Goal: Information Seeking & Learning: Find specific fact

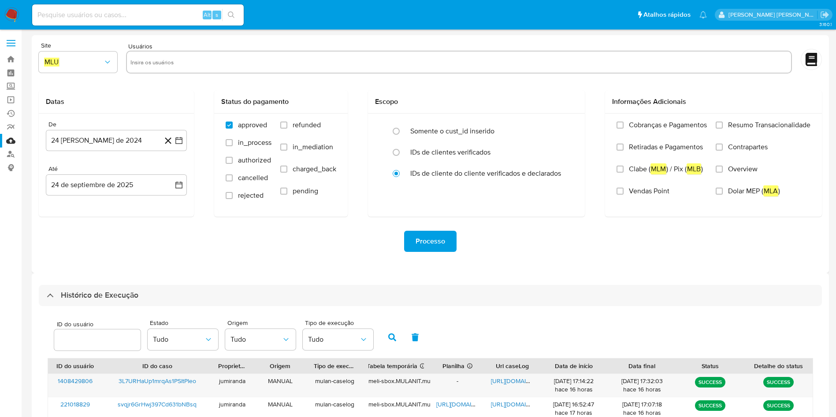
select select "10"
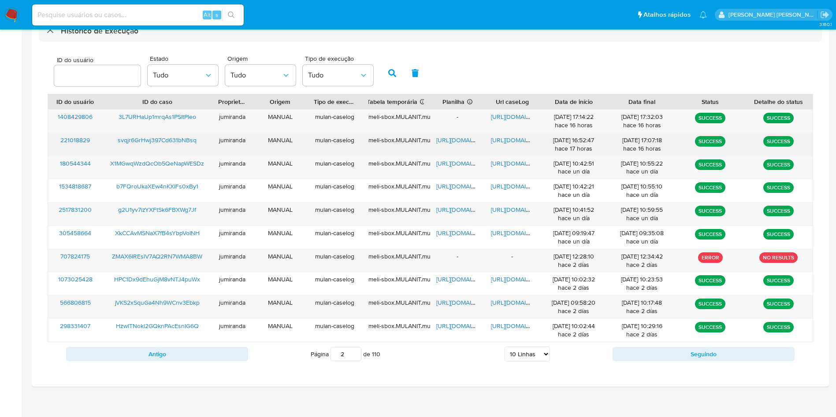
click at [457, 142] on span "[URL][DOMAIN_NAME]" at bounding box center [466, 140] width 61 height 9
click at [512, 140] on span "[URL][DOMAIN_NAME]" at bounding box center [521, 140] width 61 height 9
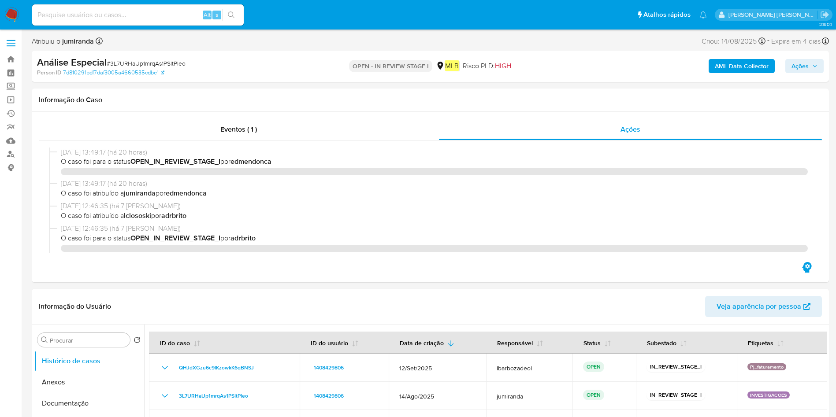
select select "10"
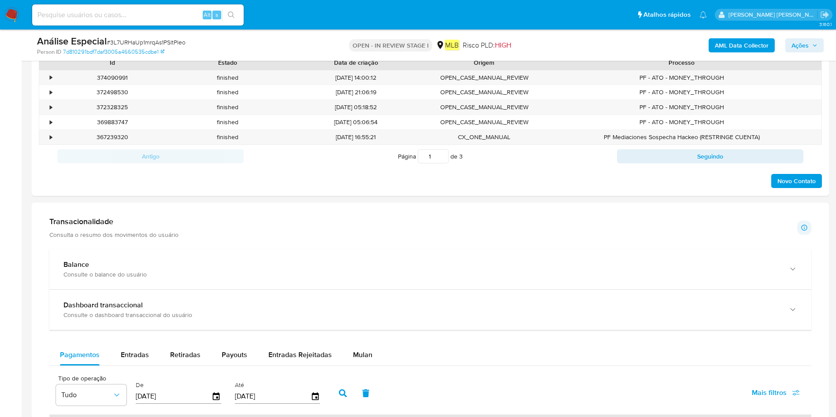
scroll to position [655, 0]
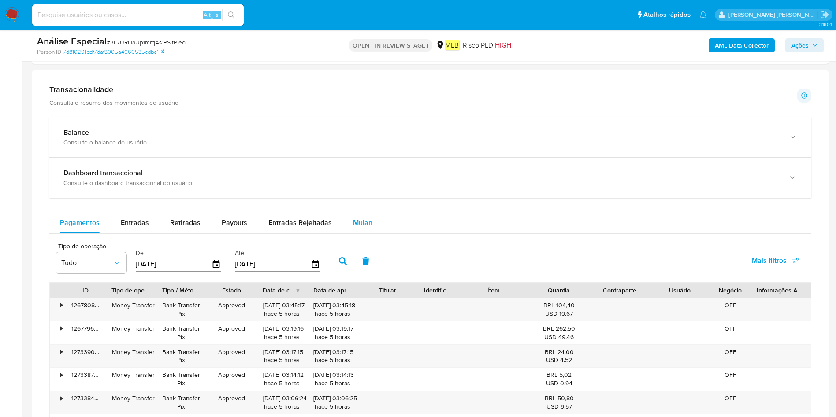
click at [366, 219] on span "Mulan" at bounding box center [362, 223] width 19 height 10
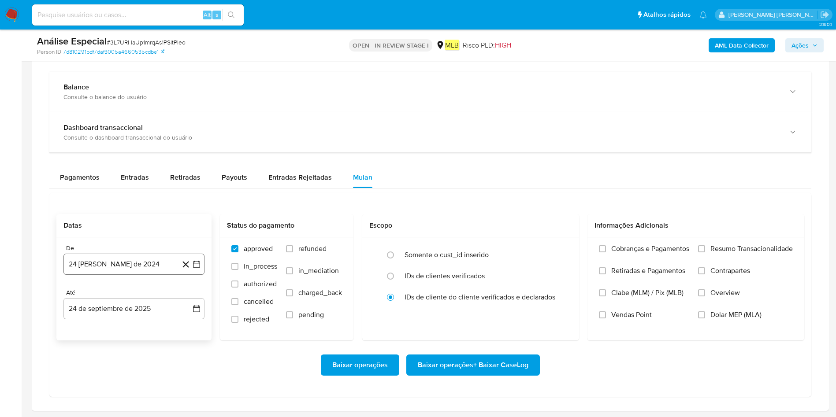
scroll to position [721, 0]
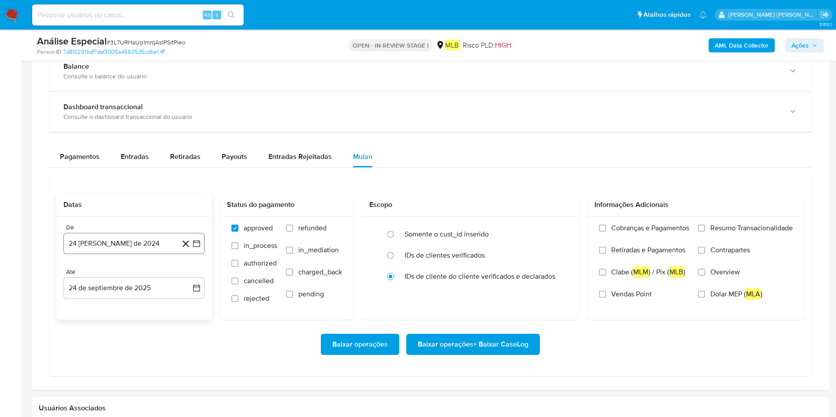
click at [115, 244] on button "24 [PERSON_NAME] de 2024" at bounding box center [133, 243] width 141 height 21
click at [138, 274] on span "agosto 2024" at bounding box center [130, 275] width 40 height 9
click at [181, 277] on icon "Año siguiente" at bounding box center [186, 275] width 11 height 11
click at [128, 355] on span "ago" at bounding box center [133, 356] width 11 height 7
click at [151, 307] on button "1" at bounding box center [151, 308] width 14 height 14
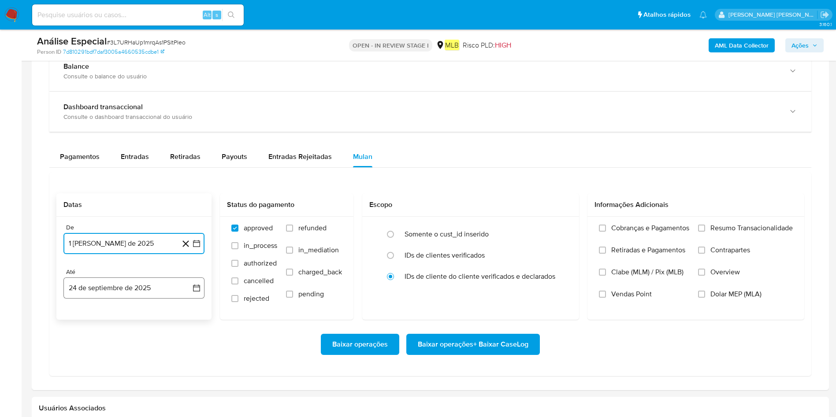
click at [152, 295] on button "24 de septiembre de 2025" at bounding box center [133, 287] width 141 height 21
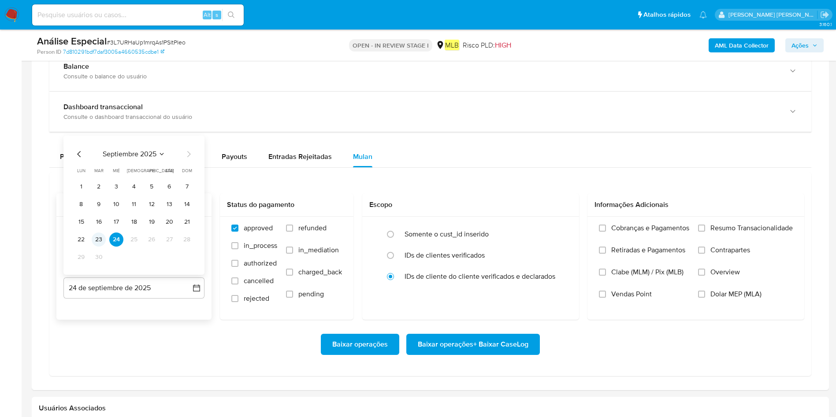
click at [100, 237] on button "23" at bounding box center [99, 240] width 14 height 14
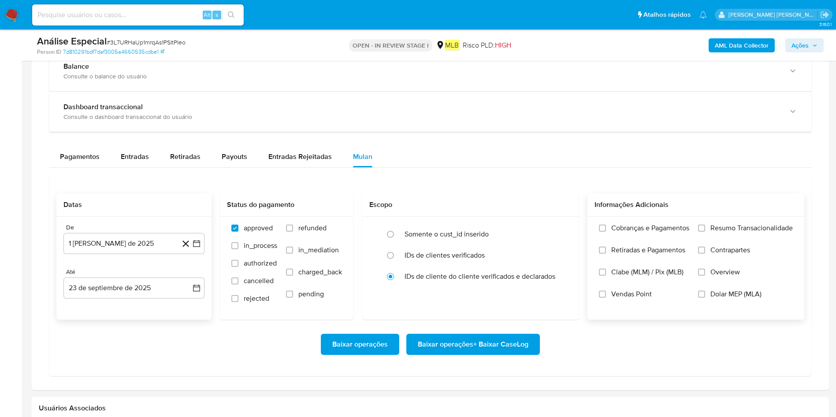
click at [716, 231] on span "Resumo Transacionalidade" at bounding box center [751, 228] width 82 height 9
click at [705, 231] on input "Resumo Transacionalidade" at bounding box center [701, 228] width 7 height 7
click at [134, 246] on button "1 de agosto de 2025" at bounding box center [133, 243] width 141 height 21
click at [237, 363] on div "Baixar operações Baixar operações + Baixar CaseLog" at bounding box center [429, 344] width 747 height 49
click at [507, 337] on span "Baixar operações + Baixar CaseLog" at bounding box center [473, 344] width 111 height 19
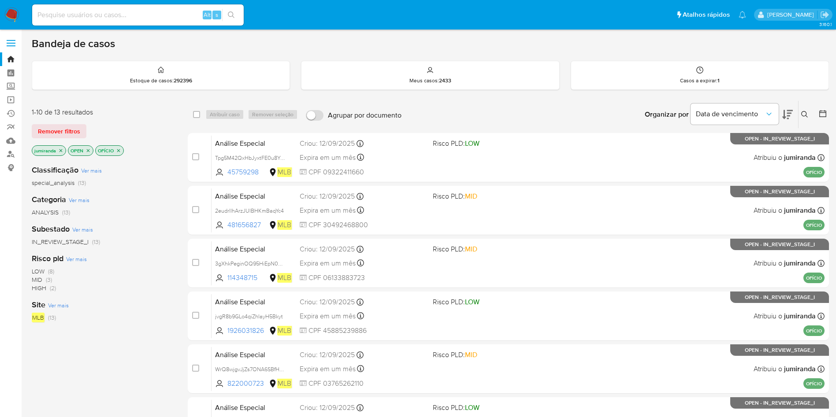
click at [129, 13] on input at bounding box center [137, 14] width 211 height 11
paste input "svqjr6GrHwj397Cd631bNBsq"
type input "svqjr6GrHwj397Cd631bNBsq"
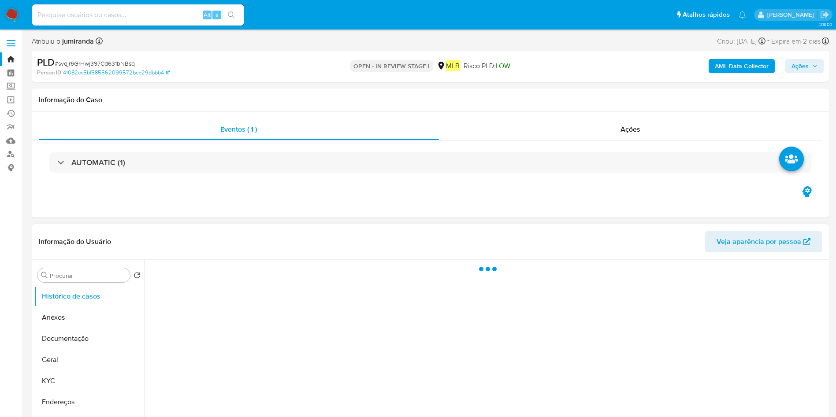
select select "10"
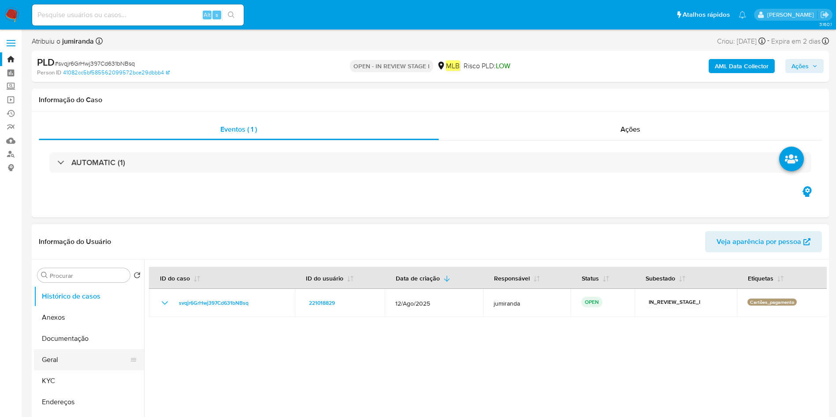
click at [65, 356] on button "Geral" at bounding box center [85, 359] width 103 height 21
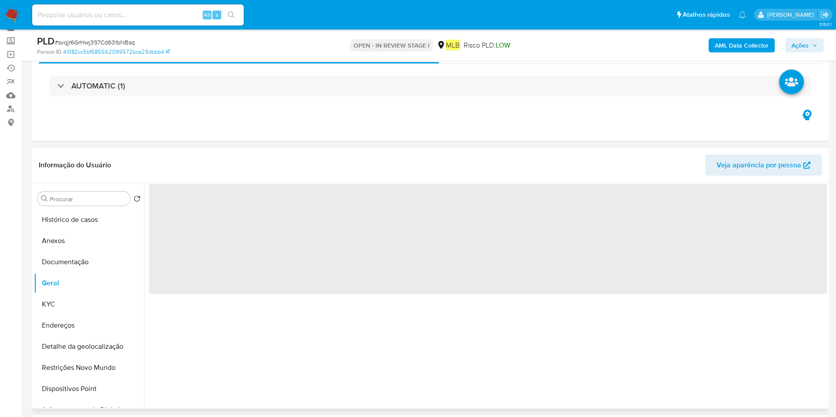
scroll to position [66, 0]
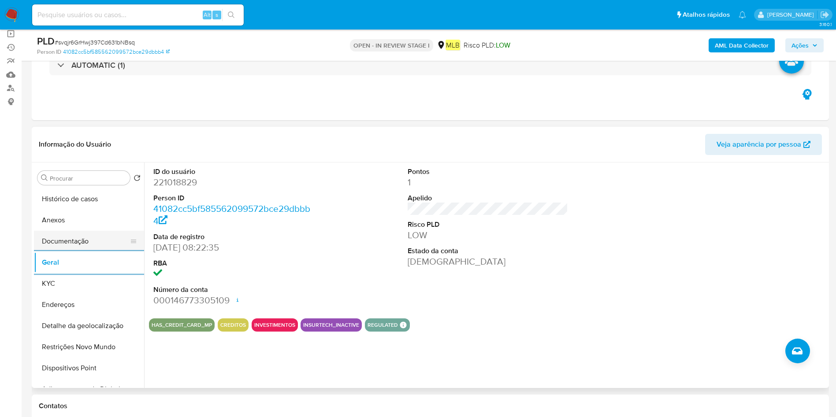
click at [90, 240] on button "Documentação" at bounding box center [85, 241] width 103 height 21
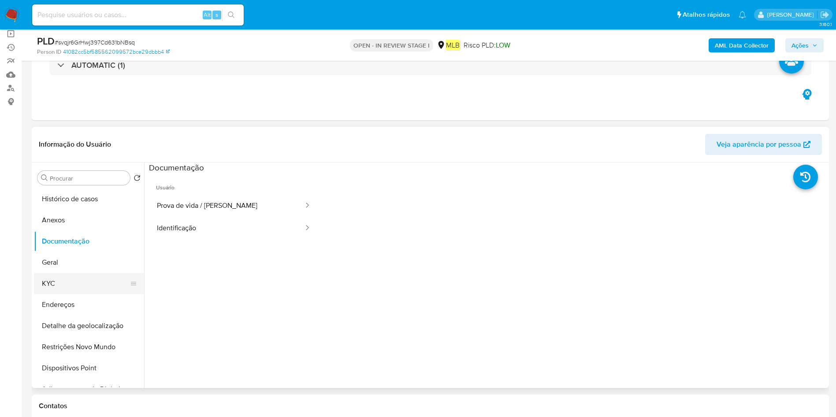
click at [60, 273] on button "KYC" at bounding box center [85, 283] width 103 height 21
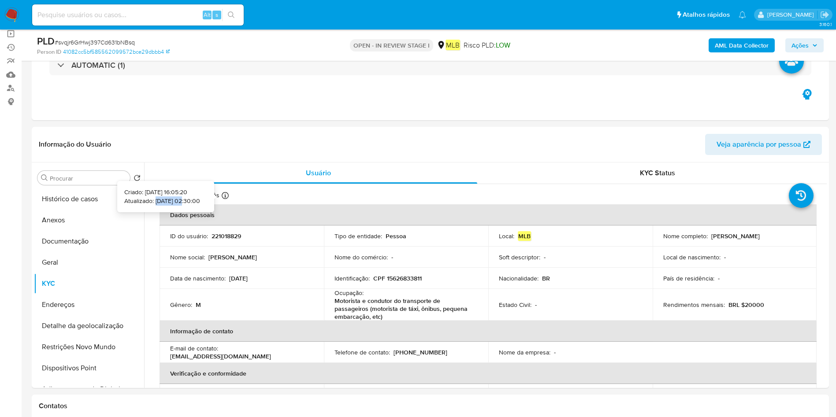
drag, startPoint x: 171, startPoint y: 201, endPoint x: 148, endPoint y: 203, distance: 23.4
click at [142, 203] on p "Atualizado: 19/08/2025 02:30:00" at bounding box center [162, 201] width 76 height 9
click at [152, 203] on p "Atualizado: 19/08/2025 02:30:00" at bounding box center [162, 201] width 76 height 9
drag, startPoint x: 176, startPoint y: 201, endPoint x: 148, endPoint y: 201, distance: 28.2
click at [148, 201] on p "Atualizado: 19/08/2025 02:30:00" at bounding box center [162, 201] width 76 height 9
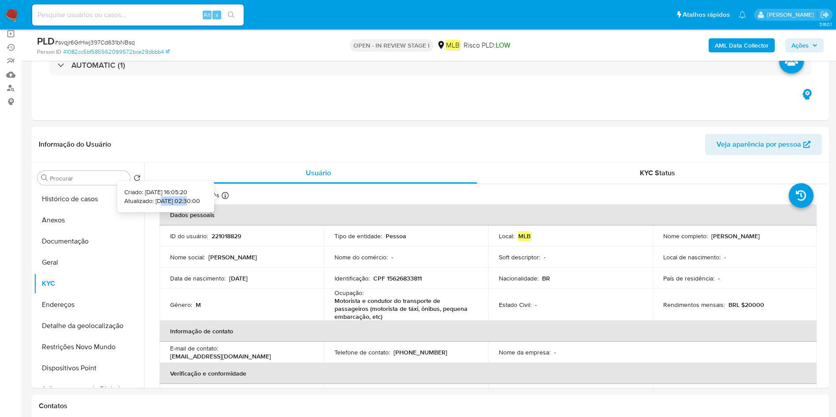
click at [163, 200] on p "Atualizado: 19/08/2025 02:30:00" at bounding box center [162, 201] width 76 height 9
click at [174, 202] on p "Atualizado: 19/08/2025 02:30:00" at bounding box center [162, 201] width 76 height 9
drag, startPoint x: 174, startPoint y: 200, endPoint x: 141, endPoint y: 201, distance: 33.5
click at [141, 201] on p "Atualizado: 19/08/2025 02:30:00" at bounding box center [162, 201] width 76 height 9
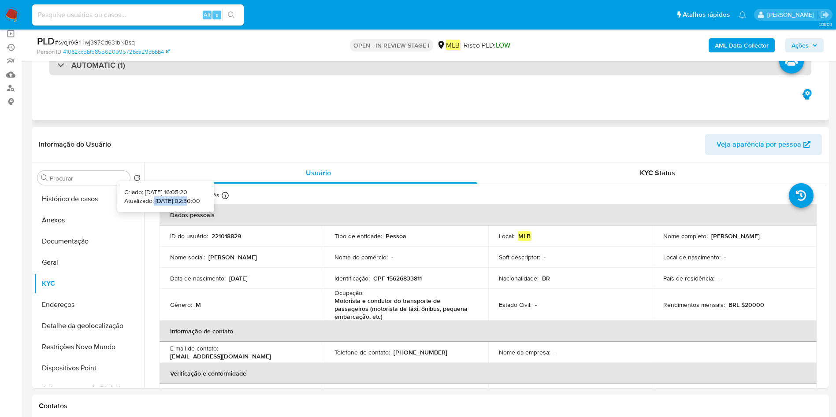
copy p "19/08/2025"
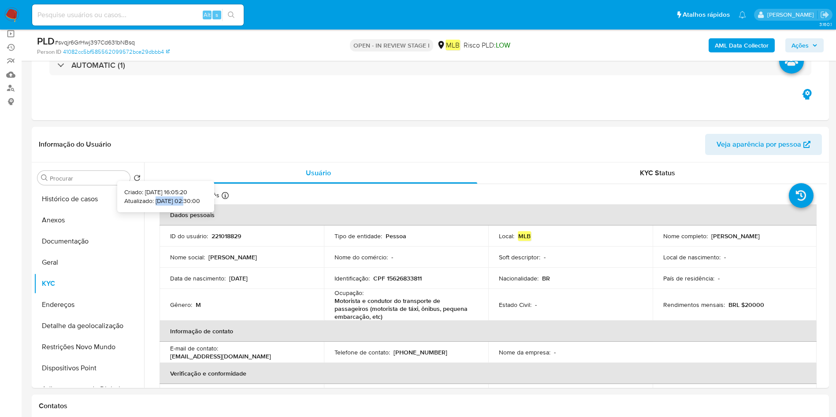
drag, startPoint x: 173, startPoint y: 201, endPoint x: 142, endPoint y: 200, distance: 30.8
click at [142, 200] on p "Atualizado: 19/08/2025 02:30:00" at bounding box center [162, 201] width 76 height 9
copy p "19/08/2025"
click at [344, 306] on p "Motorista e condutor do transporte de passageiros (motorista de táxi, ônibus, p…" at bounding box center [404, 309] width 140 height 24
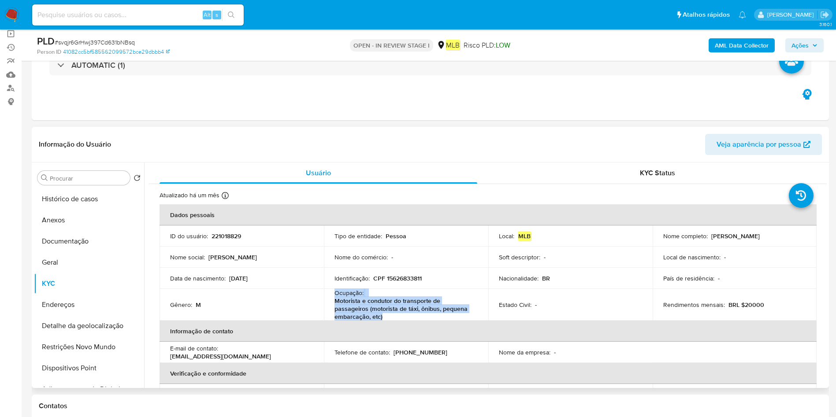
click at [344, 305] on p "Motorista e condutor do transporte de passageiros (motorista de táxi, ônibus, p…" at bounding box center [404, 309] width 140 height 24
copy div "Ocupação : Motorista e condutor do transporte de passageiros (motorista de táxi…"
click at [86, 346] on button "Restrições Novo Mundo" at bounding box center [85, 347] width 103 height 21
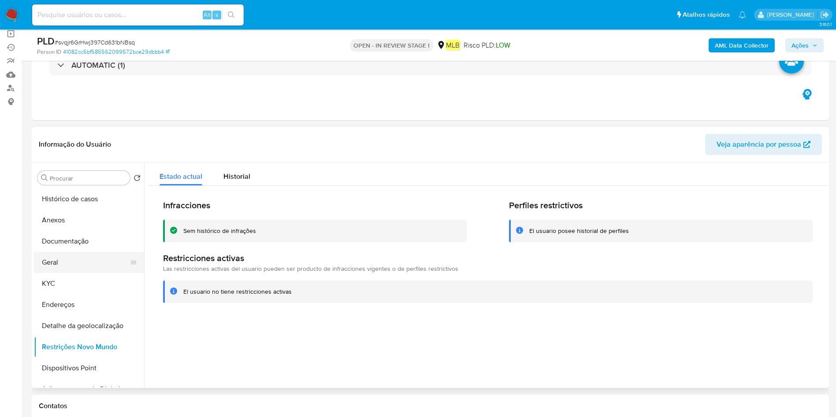
click at [78, 267] on button "Geral" at bounding box center [85, 262] width 103 height 21
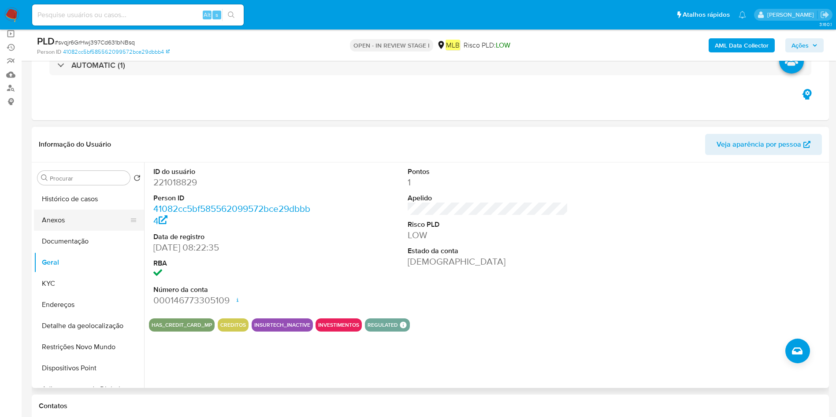
click at [95, 230] on button "Anexos" at bounding box center [85, 220] width 103 height 21
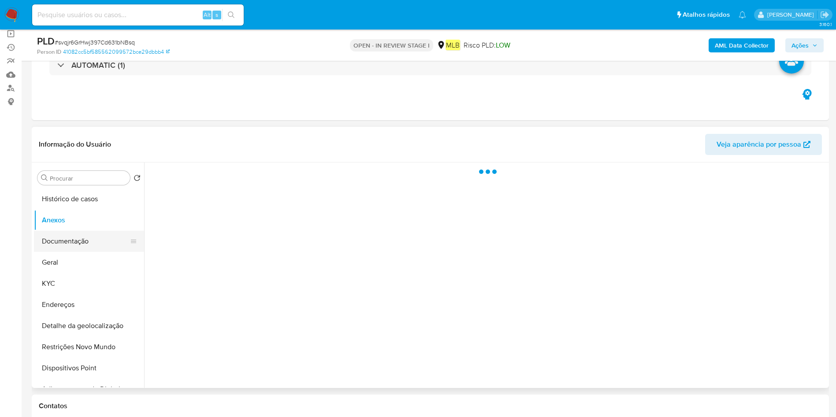
click at [103, 233] on button "Documentação" at bounding box center [85, 241] width 103 height 21
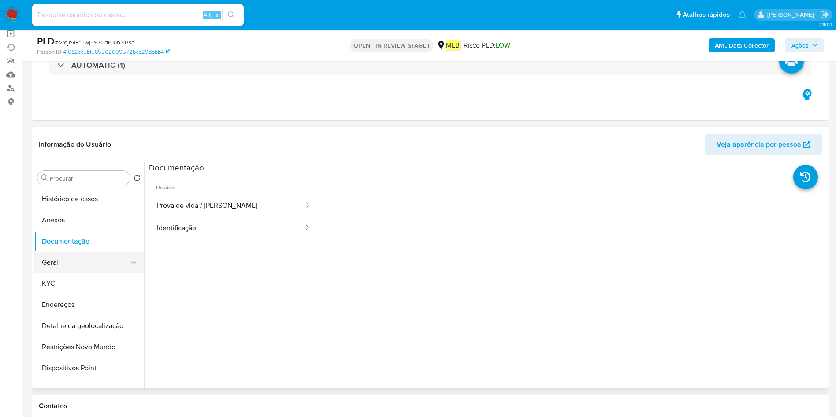
click at [89, 266] on button "Geral" at bounding box center [85, 262] width 103 height 21
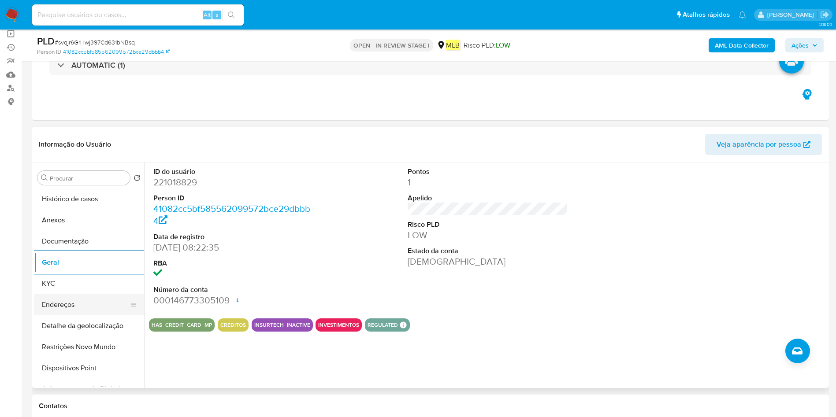
click at [64, 299] on button "Endereços" at bounding box center [85, 304] width 103 height 21
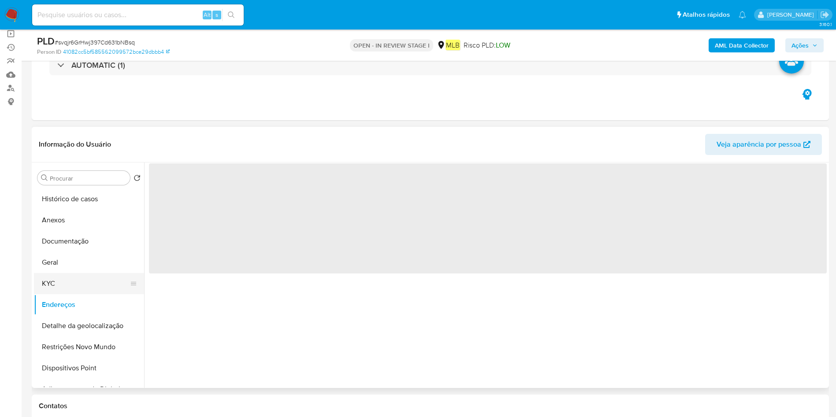
click at [77, 279] on button "KYC" at bounding box center [85, 283] width 103 height 21
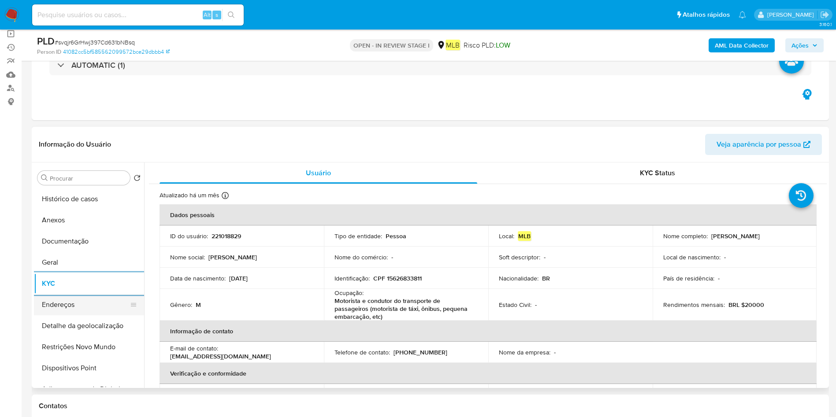
drag, startPoint x: 92, startPoint y: 293, endPoint x: 87, endPoint y: 299, distance: 7.2
click at [87, 299] on ul "Histórico de casos Anexos Documentação Geral KYC Endereços Detalhe da geolocali…" at bounding box center [89, 288] width 110 height 199
click at [87, 299] on button "Endereços" at bounding box center [85, 304] width 103 height 21
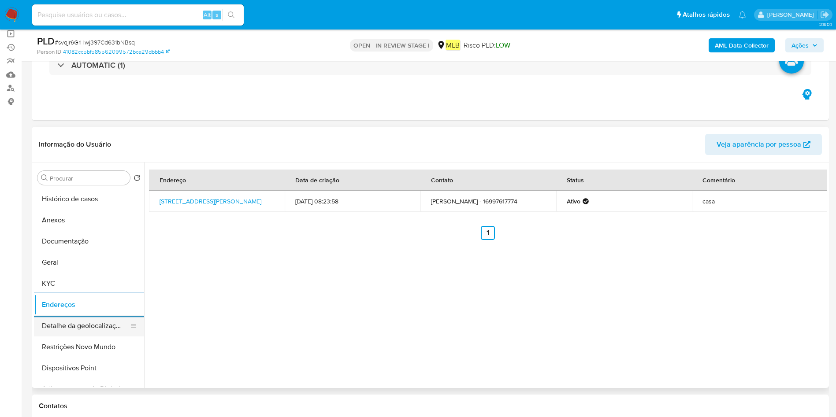
click at [95, 318] on button "Detalhe da geolocalização" at bounding box center [85, 325] width 103 height 21
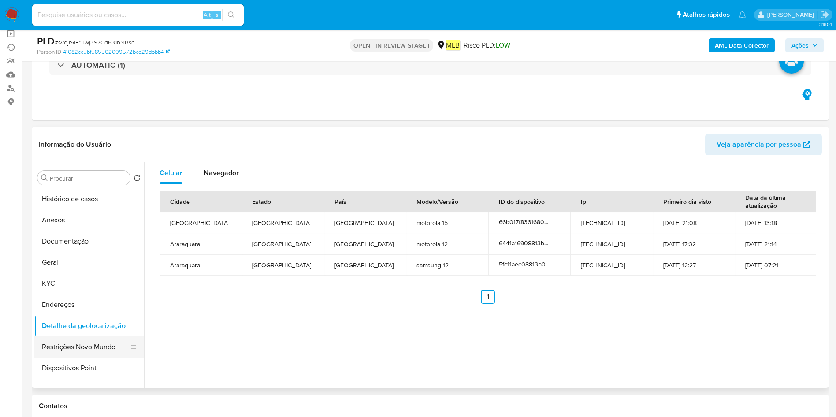
click at [54, 346] on button "Restrições Novo Mundo" at bounding box center [85, 347] width 103 height 21
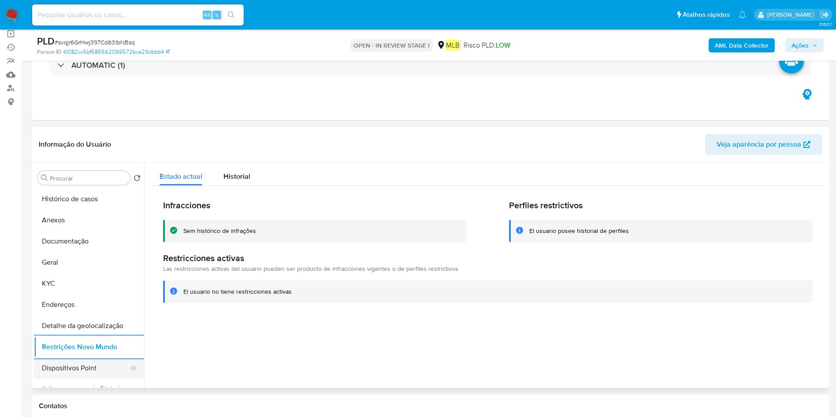
click at [84, 368] on button "Dispositivos Point" at bounding box center [85, 368] width 103 height 21
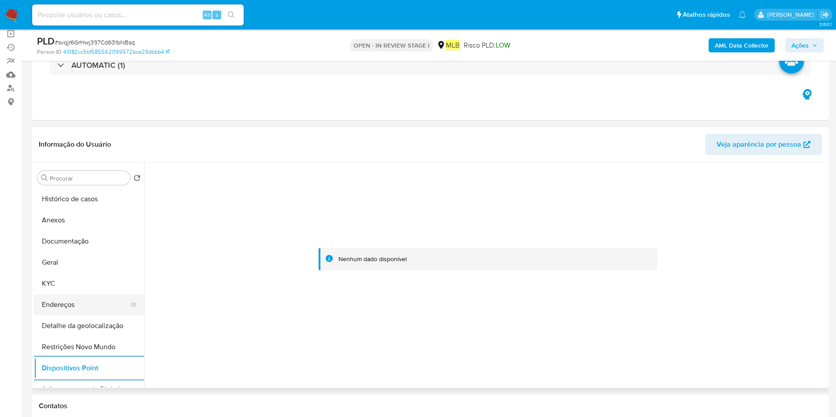
click at [85, 295] on button "Endereços" at bounding box center [85, 304] width 103 height 21
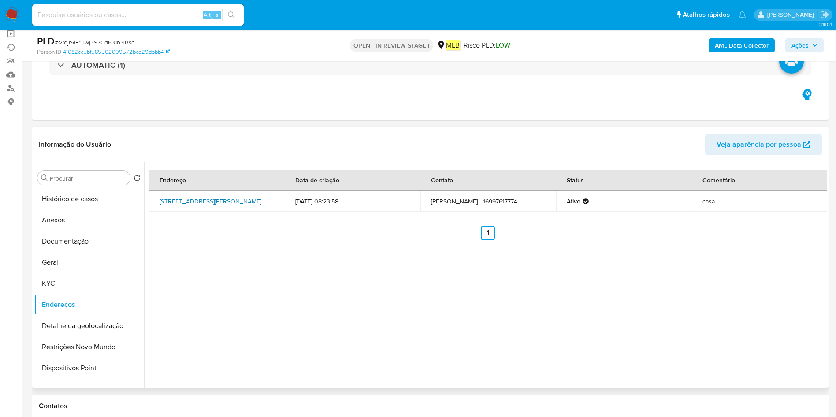
drag, startPoint x: 156, startPoint y: 195, endPoint x: 190, endPoint y: 203, distance: 34.7
click at [190, 203] on td "Rua Carlos De Almeida Filho 178, Araraquara, São Paulo, 14804084, Brasil 178" at bounding box center [217, 201] width 136 height 21
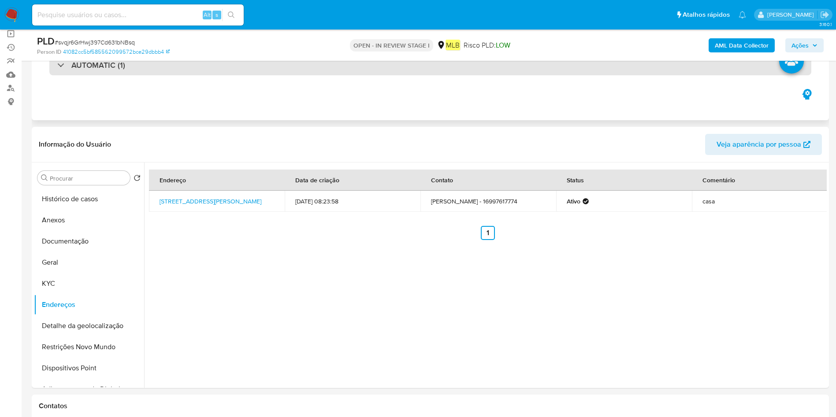
copy link "Rua Carlos De Almeida Filho 178, Araraquara"
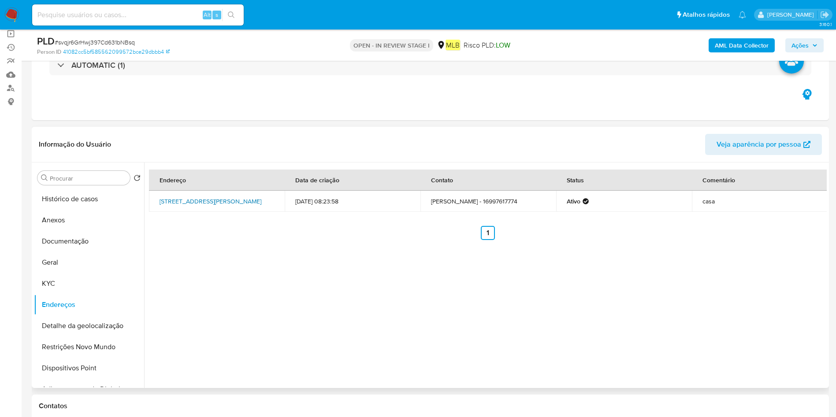
copy link "Rua Carlos De Almeida Filho 178, Araraquara"
